Goal: Transaction & Acquisition: Subscribe to service/newsletter

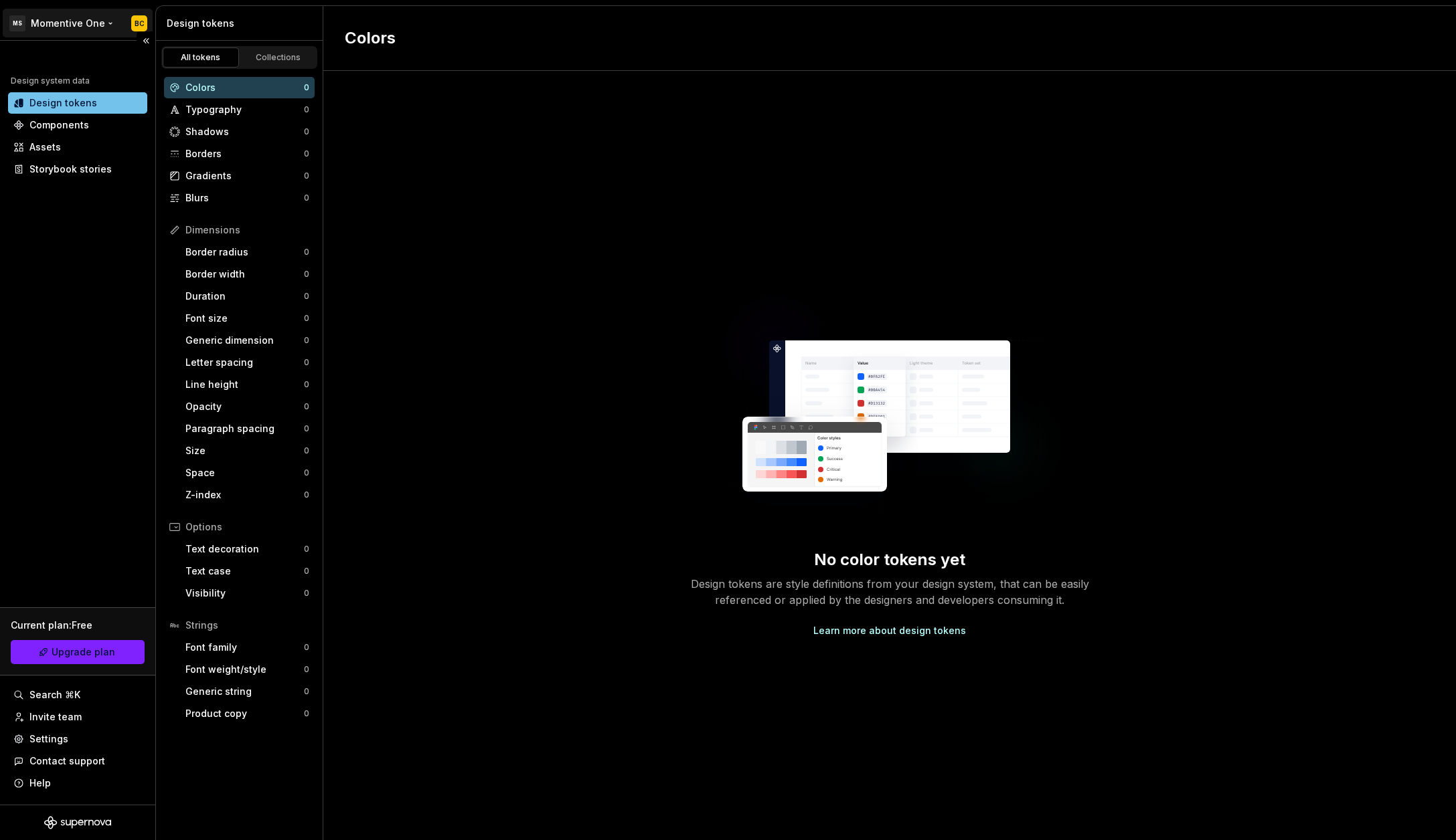
click at [66, 18] on html "MS Momentive One BC Design system data Design tokens Components Assets Storyboo…" at bounding box center [728, 420] width 1456 height 840
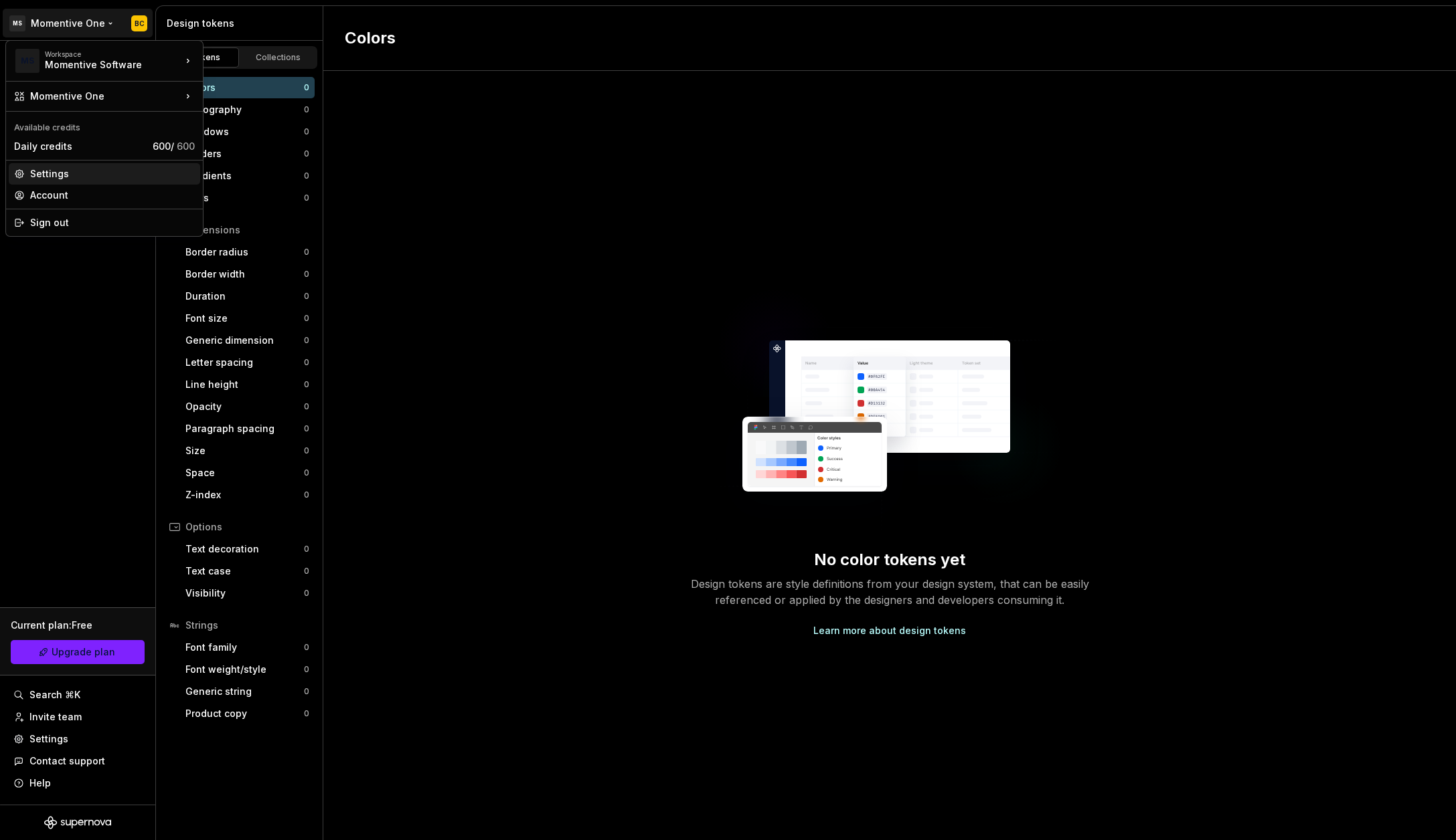
click at [55, 177] on div "Settings" at bounding box center [112, 174] width 164 height 13
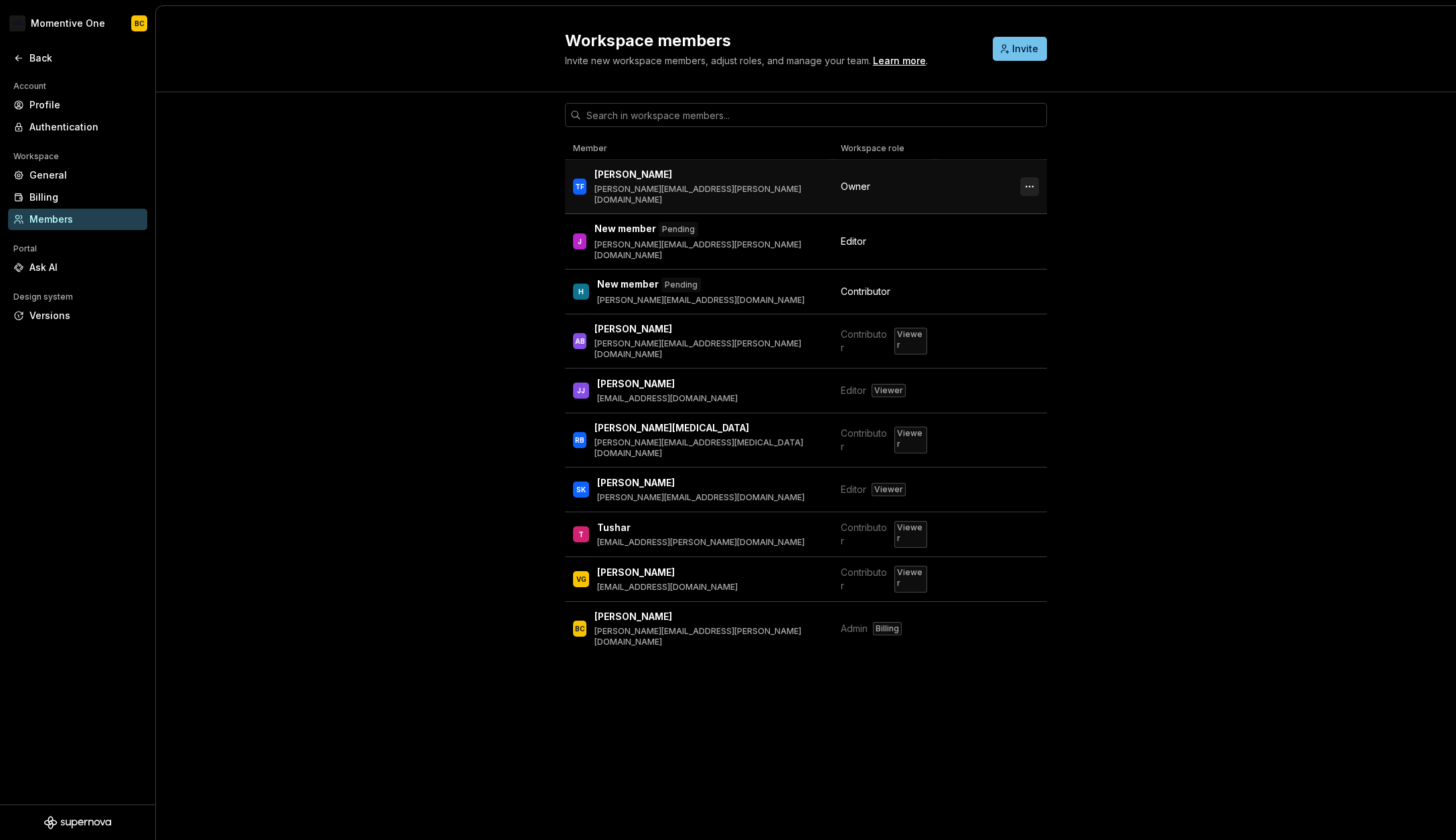
click at [1027, 181] on button "button" at bounding box center [1029, 186] width 18 height 18
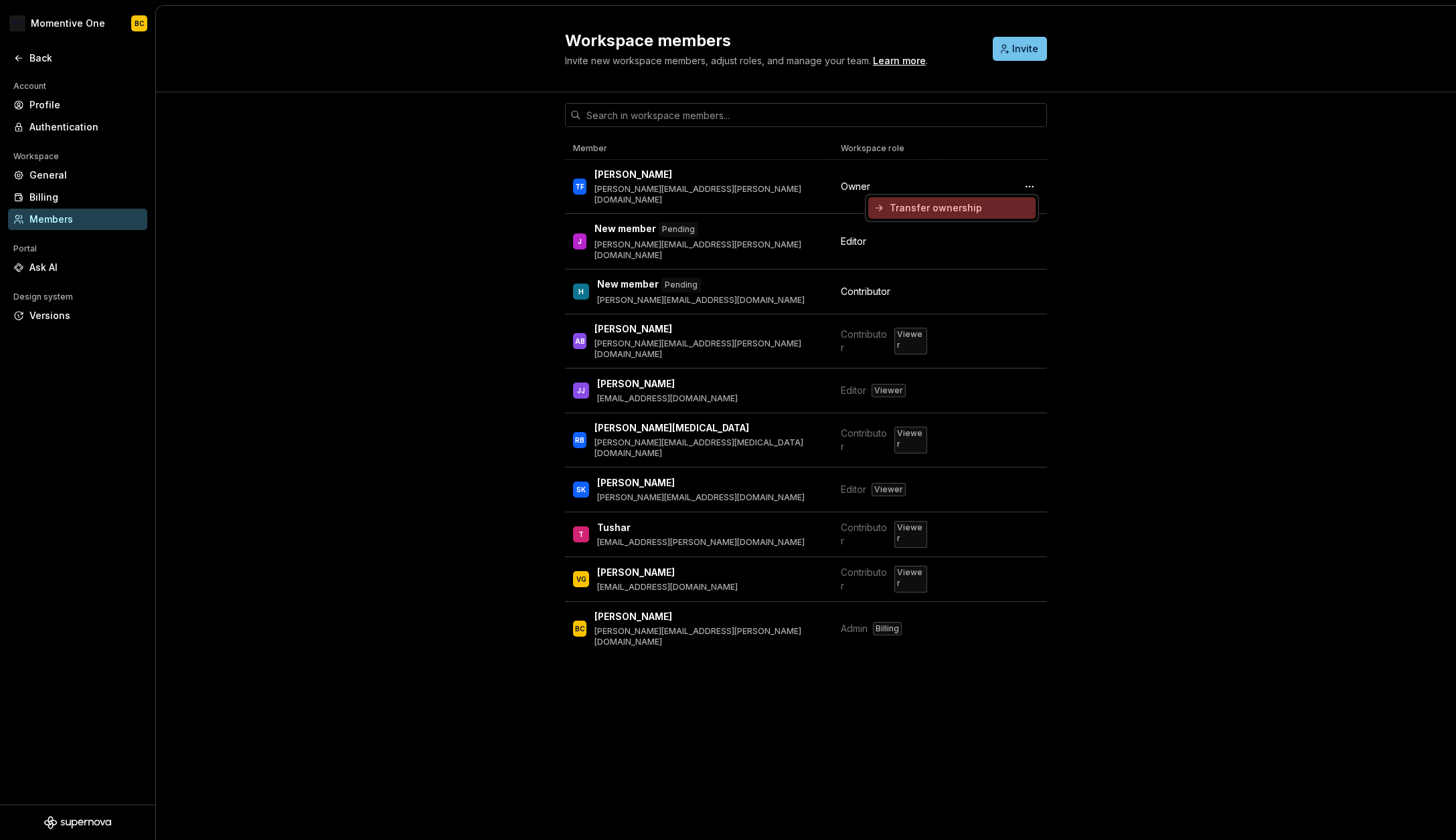
click at [910, 207] on div "Transfer ownership" at bounding box center [936, 208] width 92 height 13
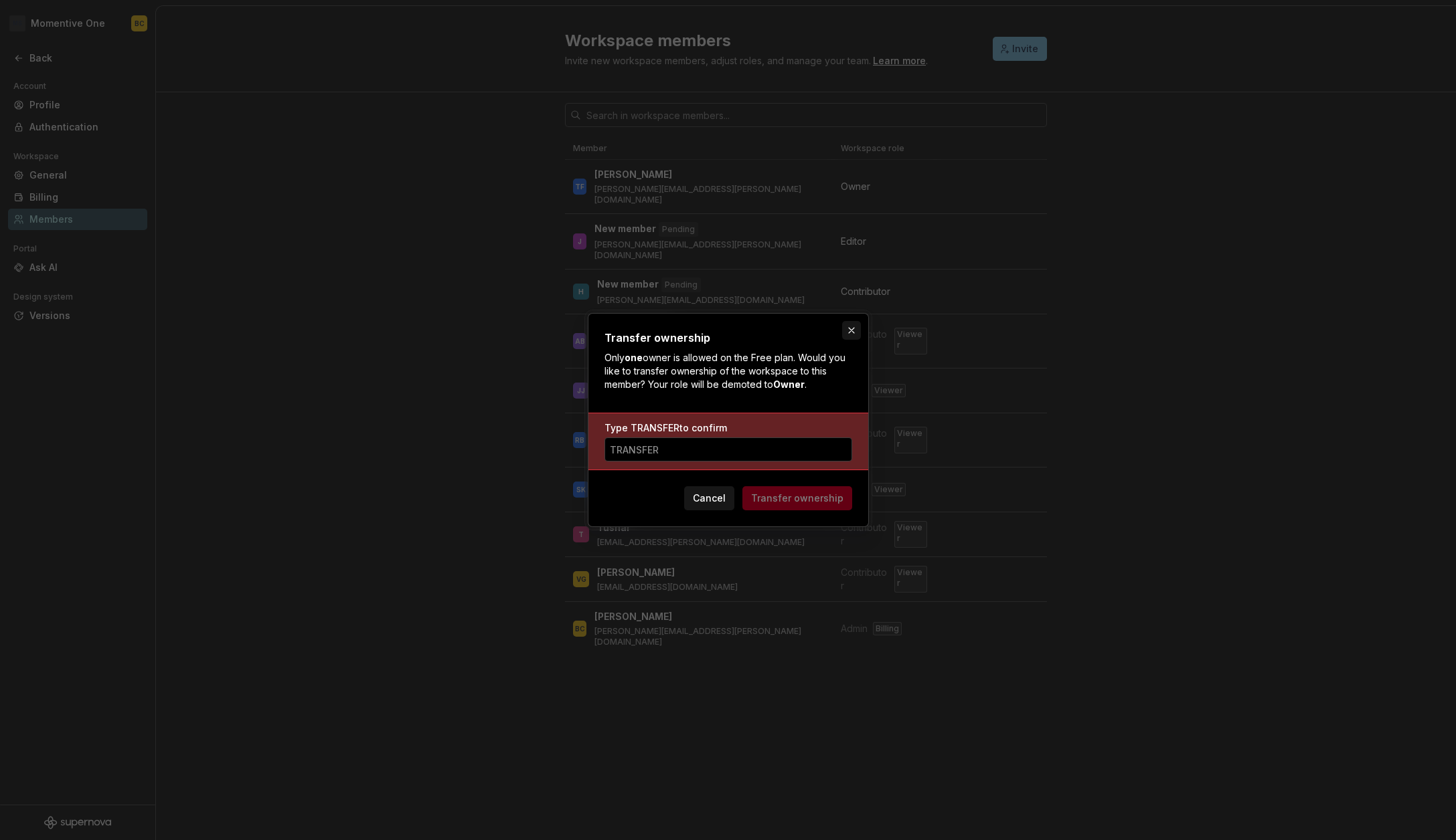
click at [853, 328] on button "button" at bounding box center [851, 330] width 18 height 18
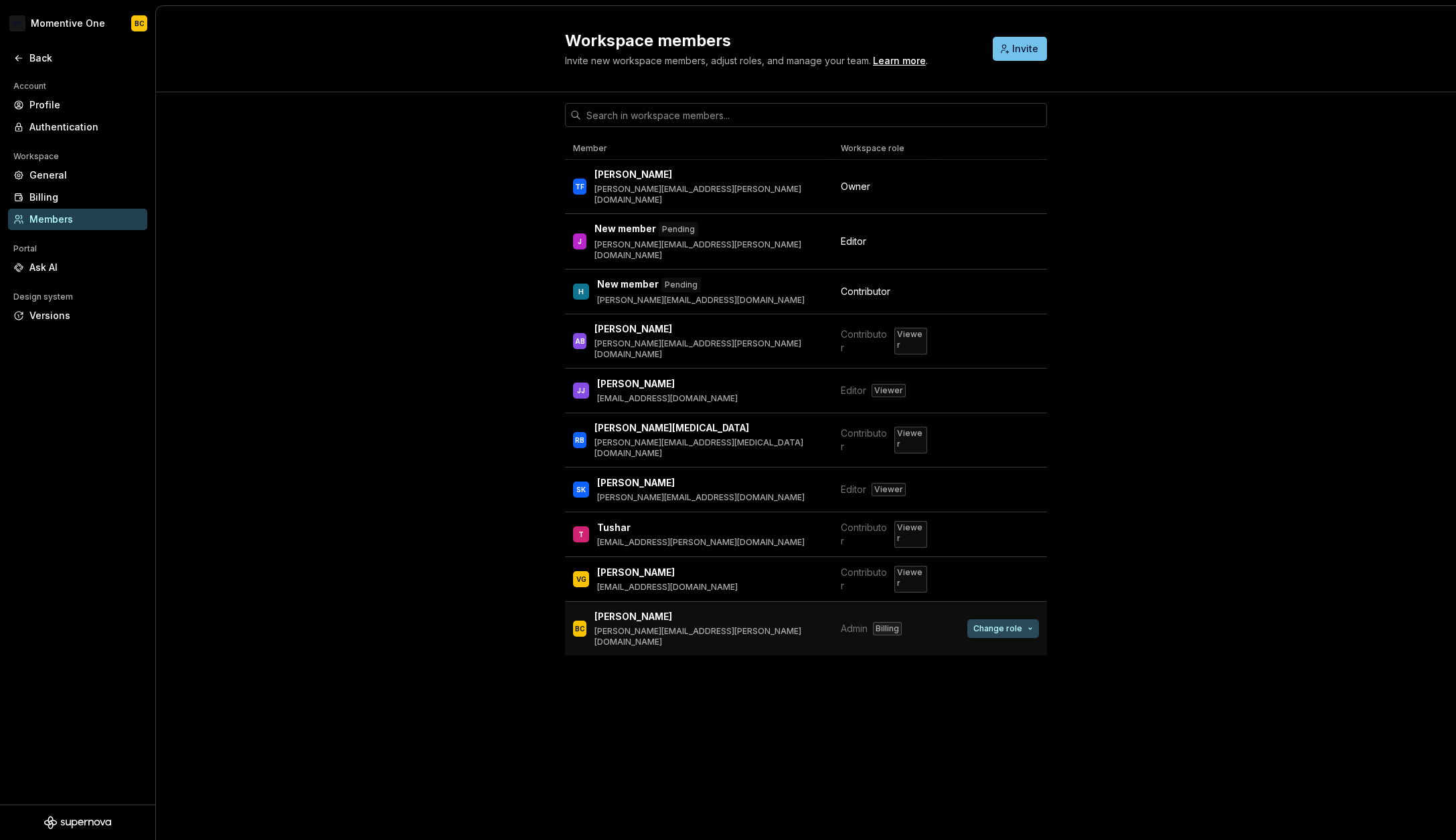
click at [1034, 620] on button "Change role" at bounding box center [1003, 629] width 72 height 18
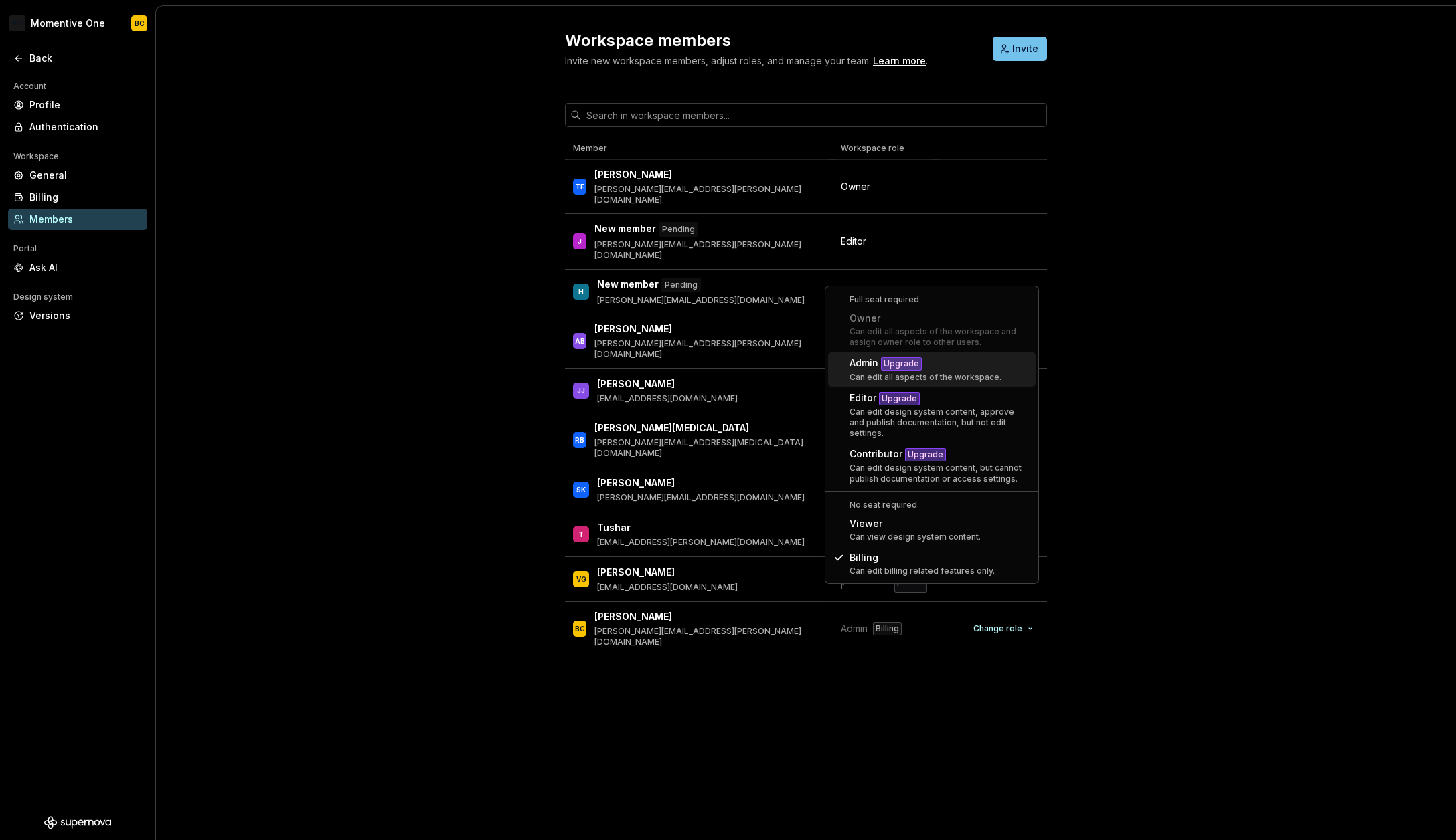
click at [1110, 231] on div "Member Workspace role TF Tracy Fussell tracy.fussell@momentivesoftware.com Owne…" at bounding box center [806, 466] width 1300 height 748
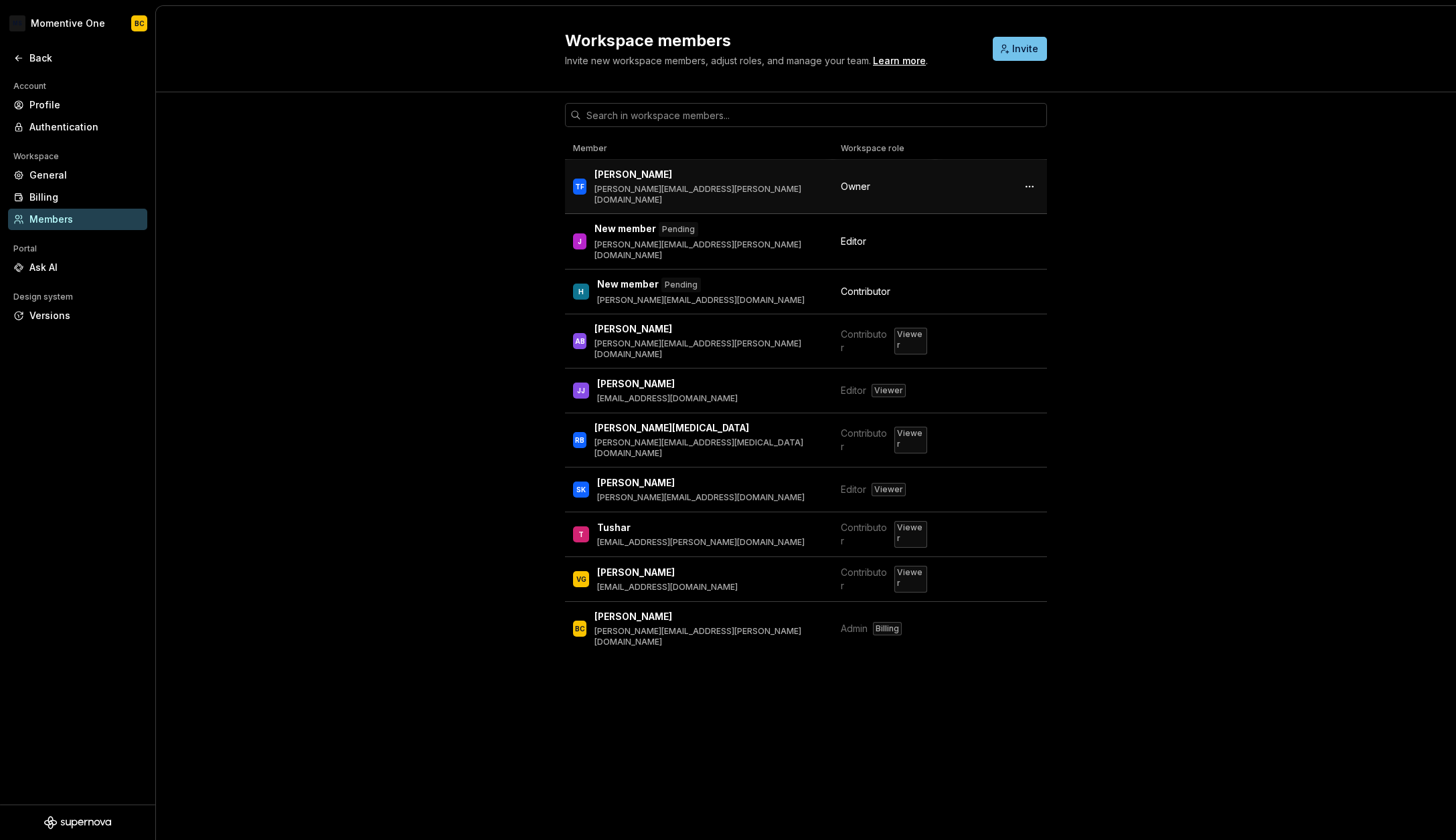
click at [944, 189] on div at bounding box center [991, 186] width 96 height 18
click at [1032, 180] on button "button" at bounding box center [1029, 186] width 18 height 18
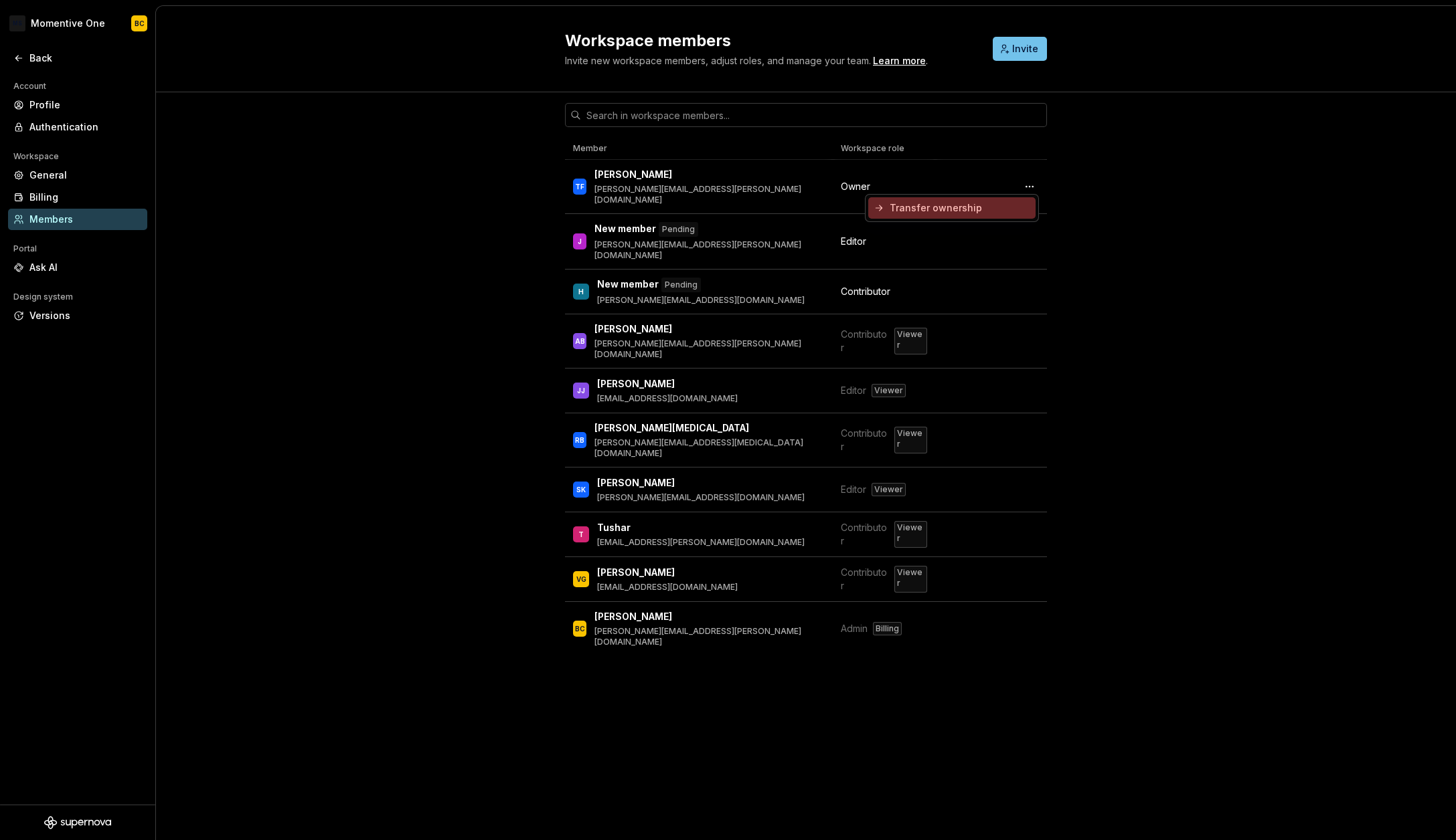
click at [913, 210] on div "Transfer ownership" at bounding box center [936, 208] width 92 height 13
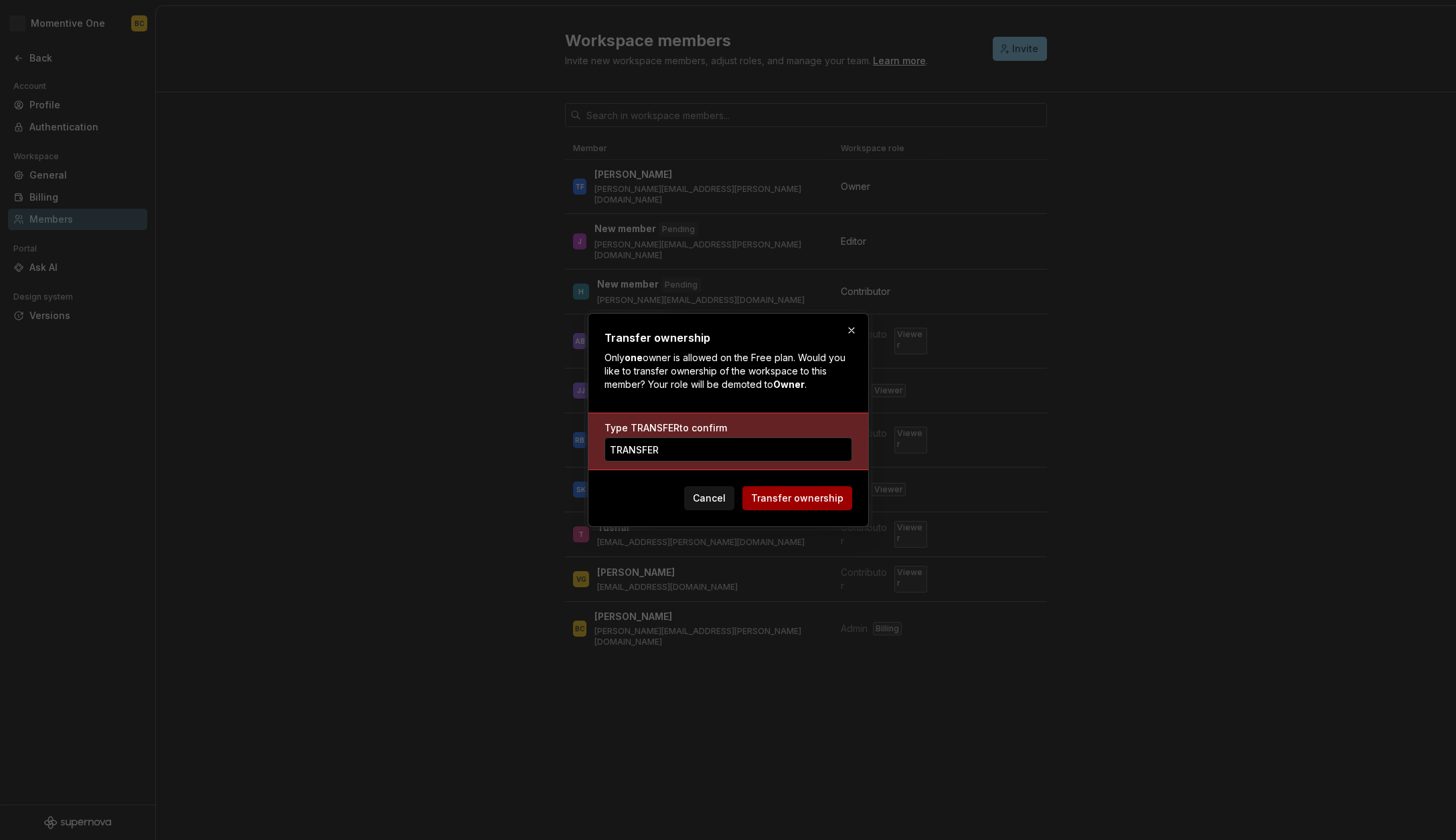
type input "TRANSFER"
click at [778, 497] on span "Transfer ownership" at bounding box center [797, 498] width 92 height 13
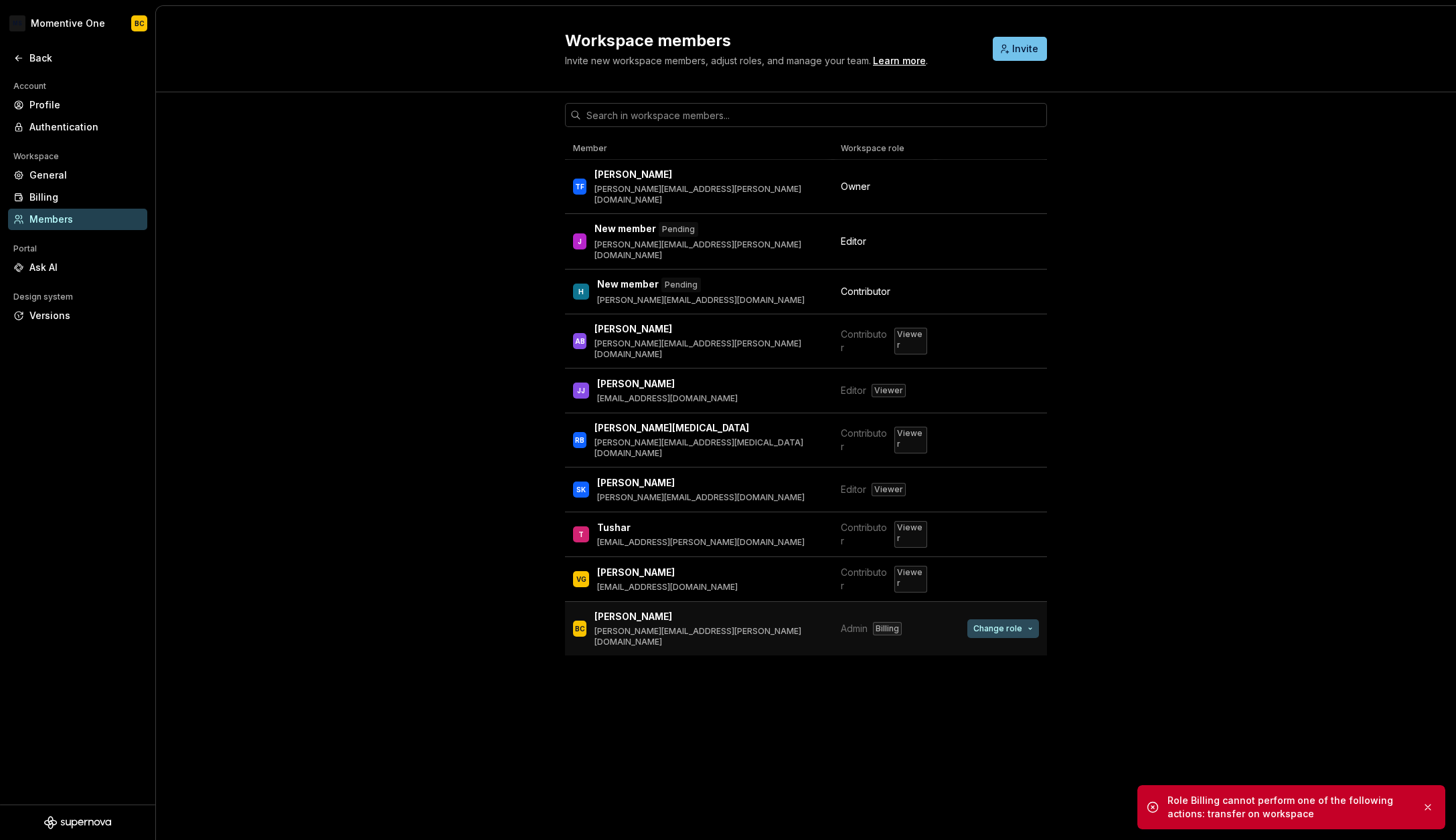
click at [1003, 623] on span "Change role" at bounding box center [997, 629] width 49 height 11
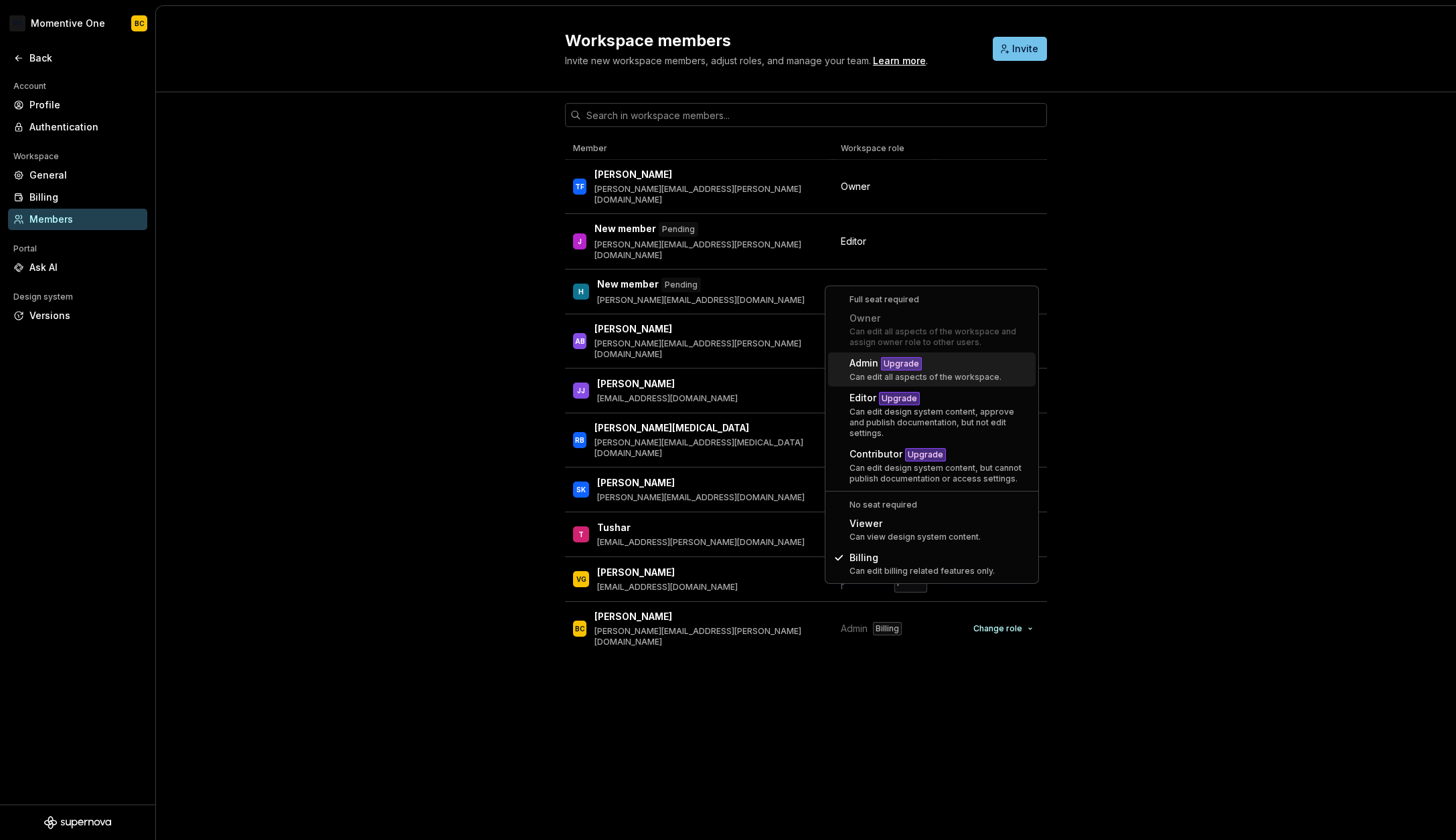
click at [942, 373] on div "Can edit all aspects of the workspace." at bounding box center [925, 377] width 152 height 11
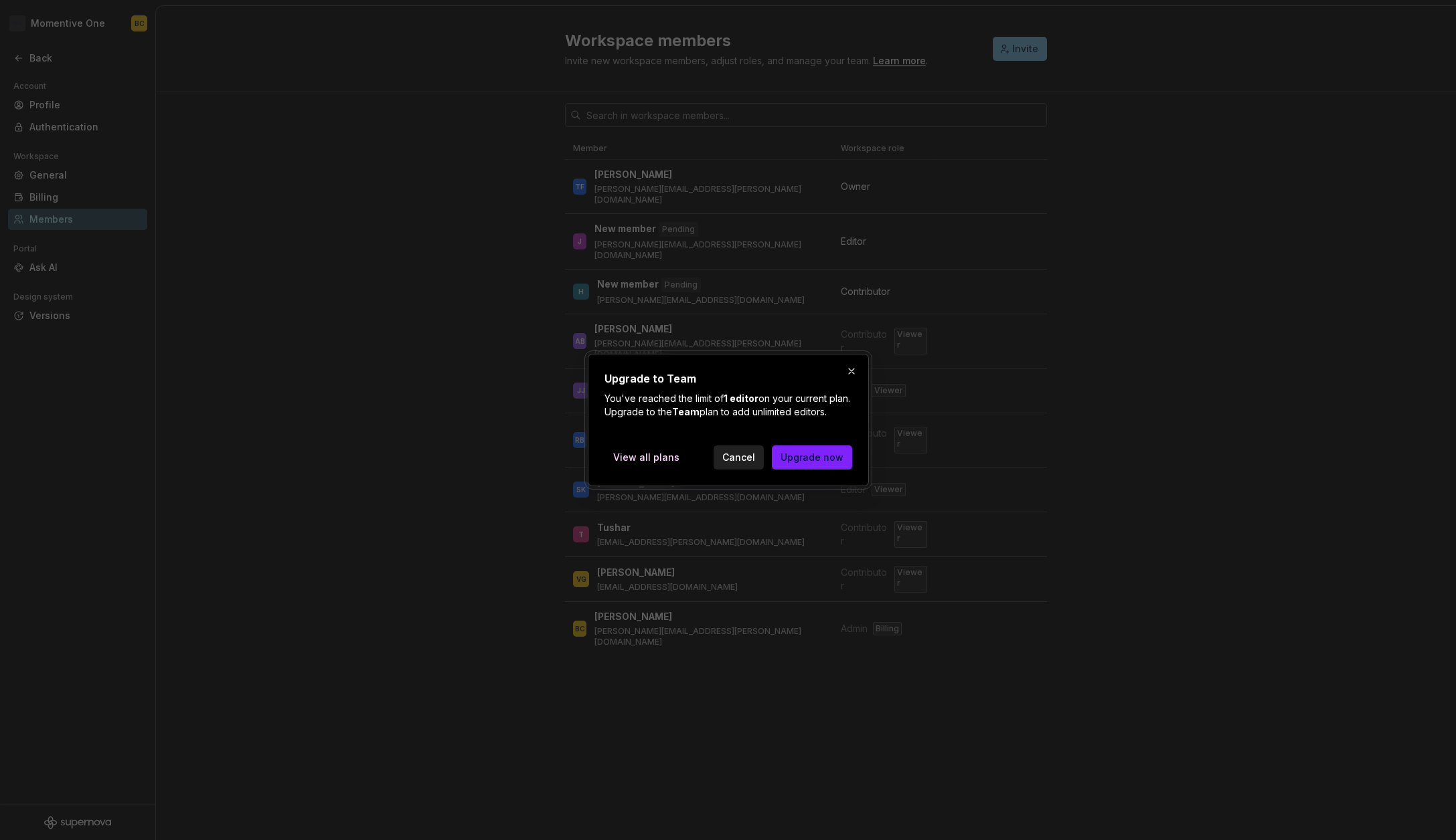
click at [739, 463] on span "Cancel" at bounding box center [739, 458] width 32 height 13
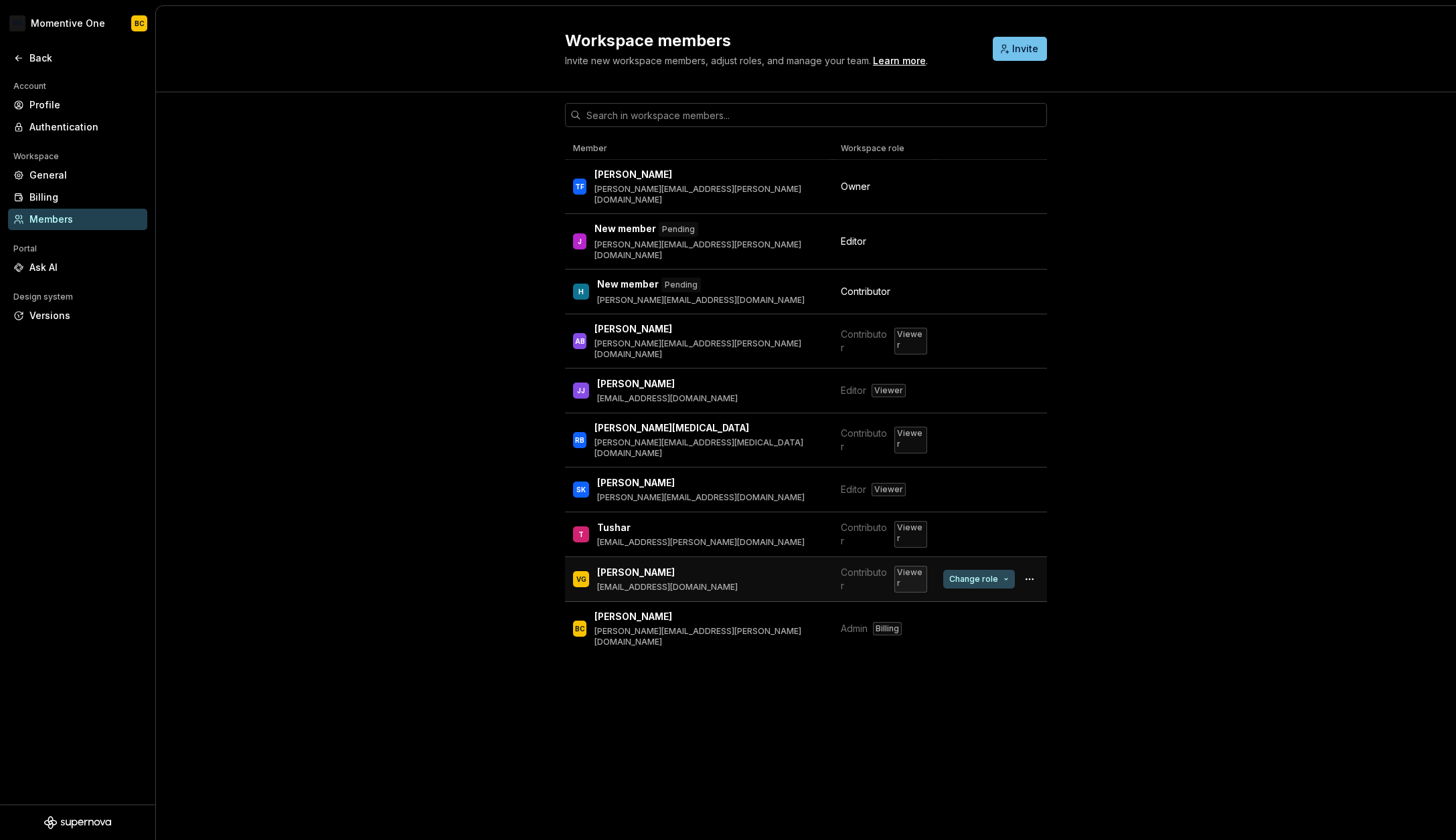
click at [986, 574] on span "Change role" at bounding box center [974, 579] width 49 height 11
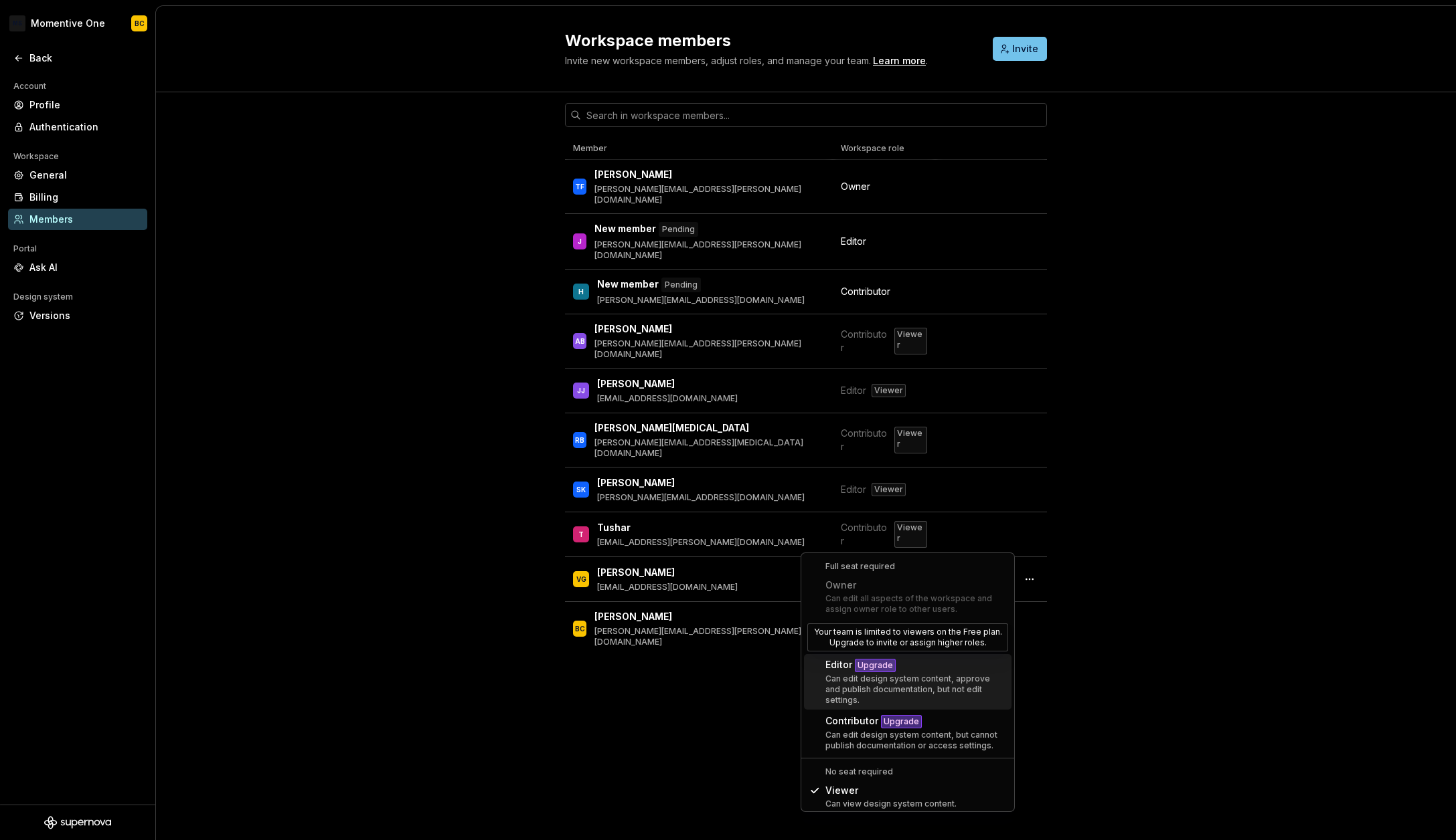
click at [906, 673] on div "Can edit design system content, approve and publish documentation, but not edit…" at bounding box center [916, 690] width 181 height 32
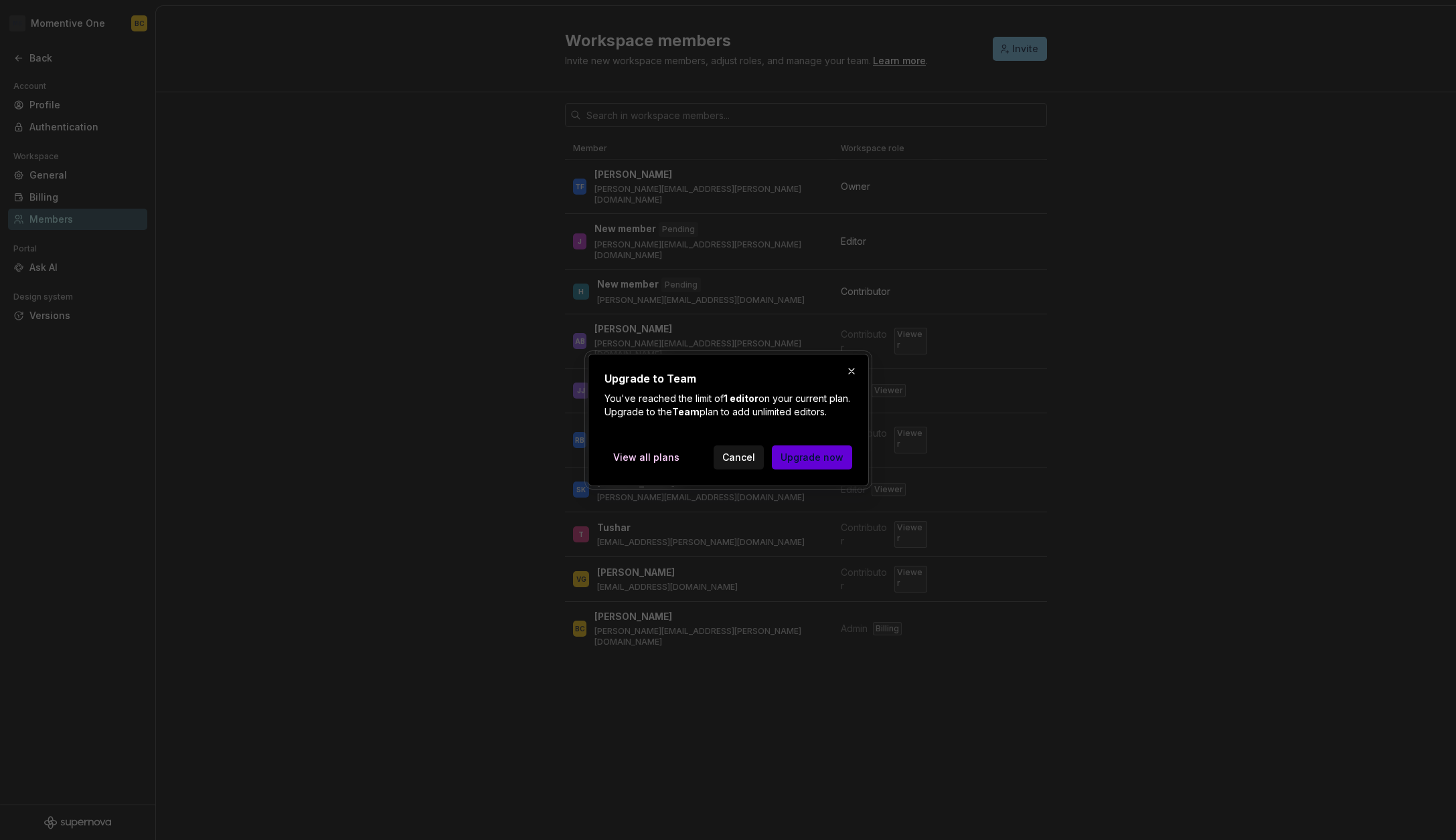
click at [807, 464] on span "Upgrade now" at bounding box center [812, 458] width 63 height 13
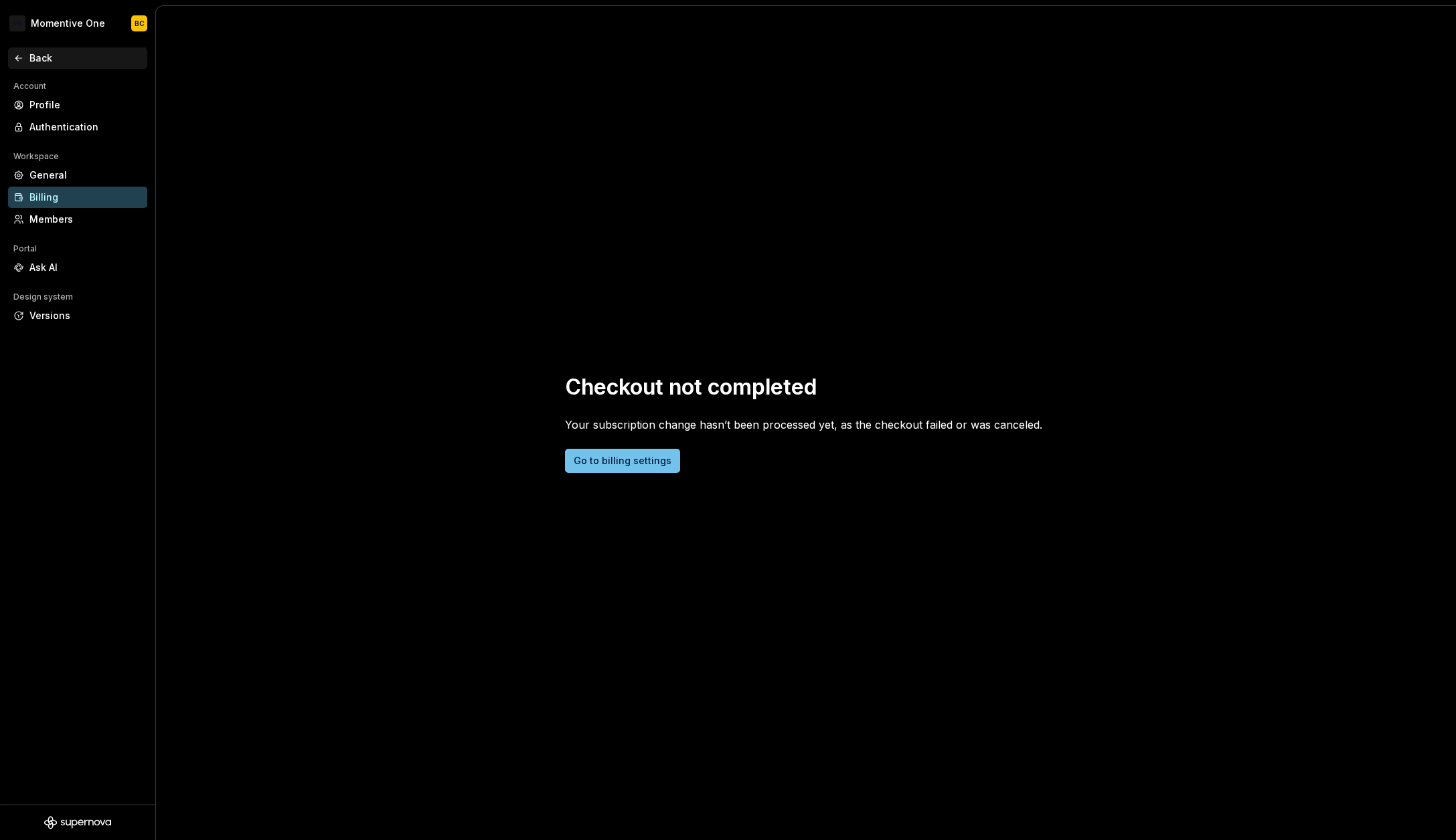
click at [18, 58] on icon at bounding box center [18, 57] width 6 height 5
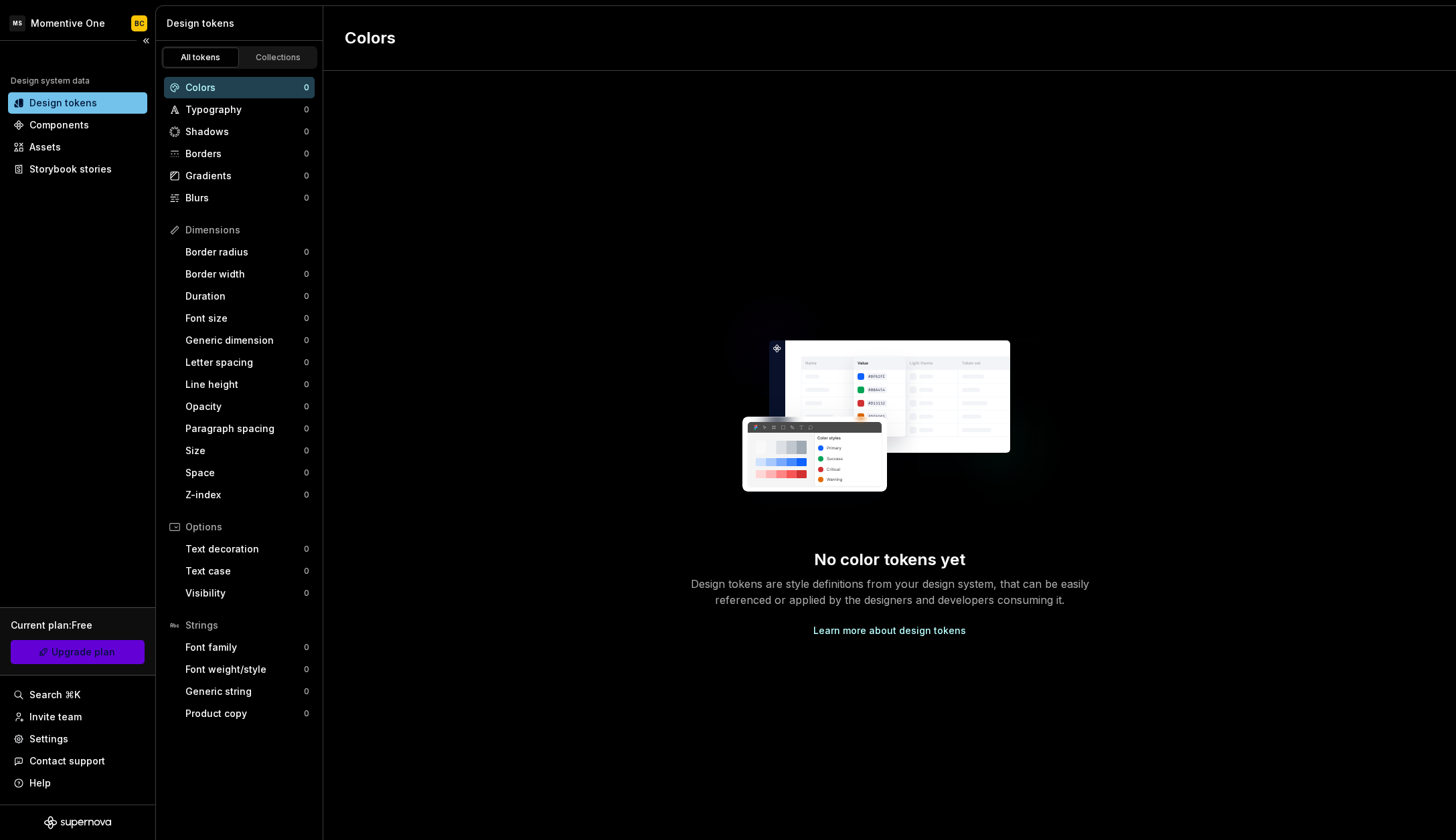
click at [74, 658] on span "Upgrade plan" at bounding box center [83, 652] width 63 height 13
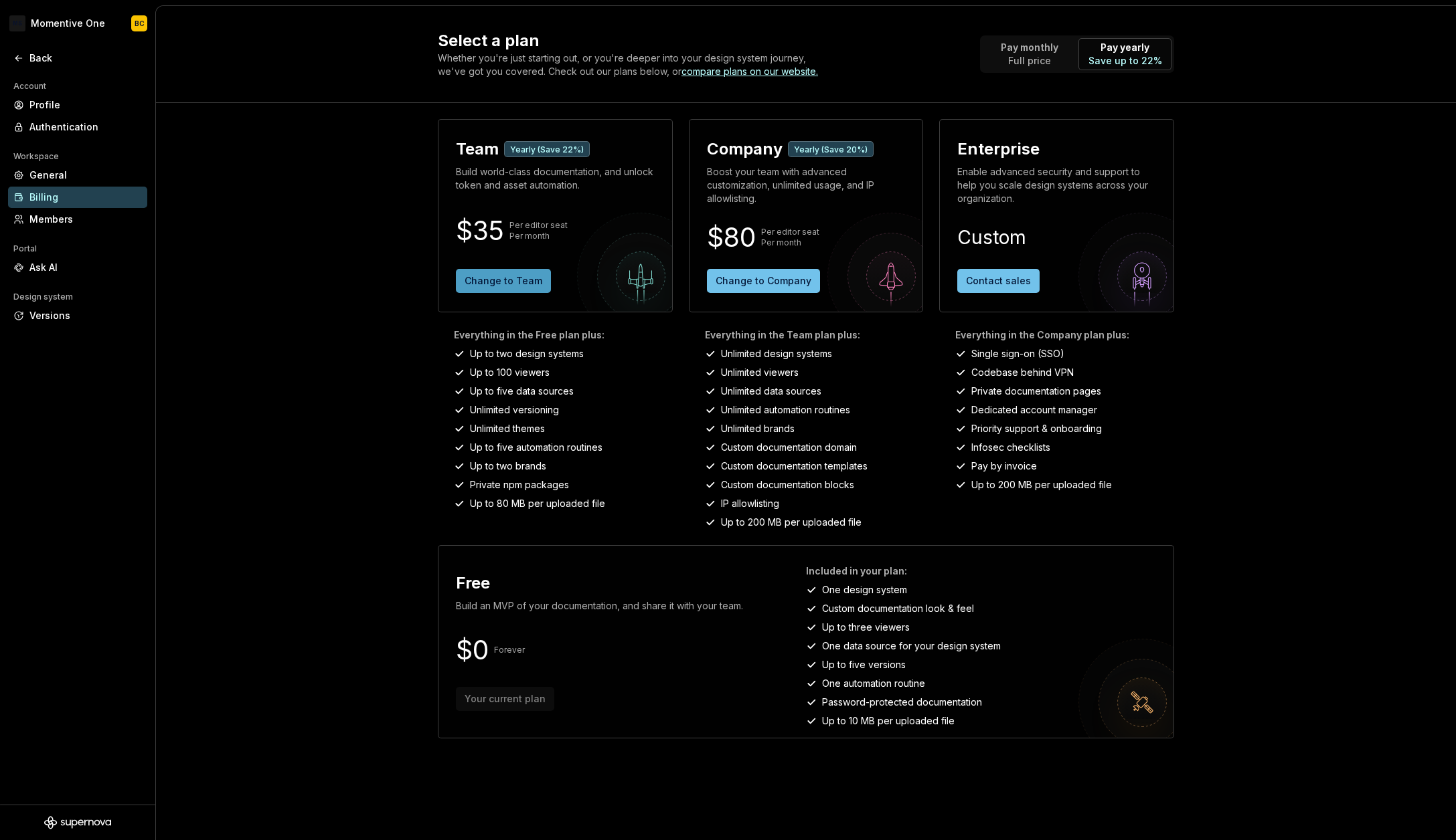
click at [506, 286] on span "Change to Team" at bounding box center [503, 281] width 77 height 13
click at [1207, 488] on div "Select a plan Whether you're just starting out, or you're deeper into your desi…" at bounding box center [806, 423] width 1300 height 834
click at [743, 71] on div "compare plans on our website." at bounding box center [749, 71] width 136 height 13
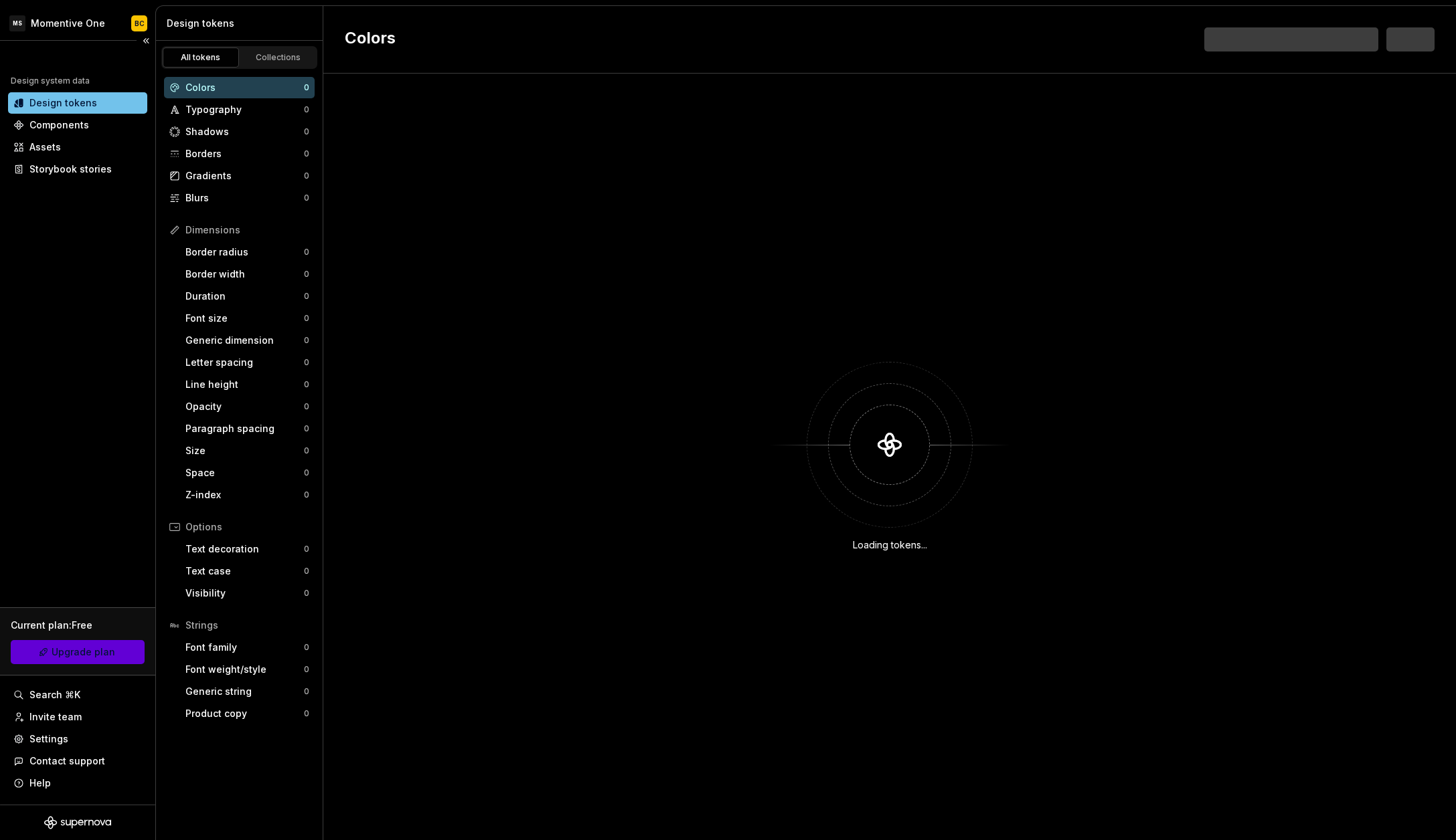
click at [65, 661] on link "Upgrade plan" at bounding box center [78, 652] width 134 height 24
